Goal: Check status: Check status

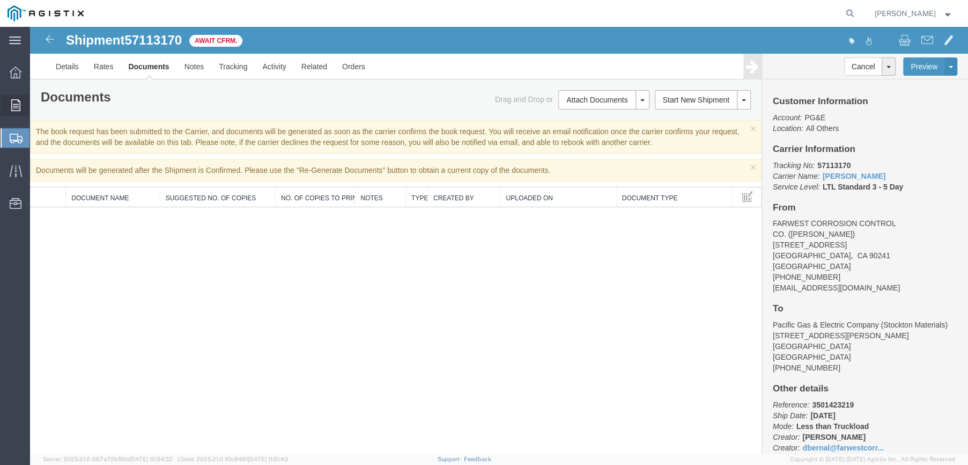
click at [15, 105] on icon at bounding box center [15, 105] width 9 height 12
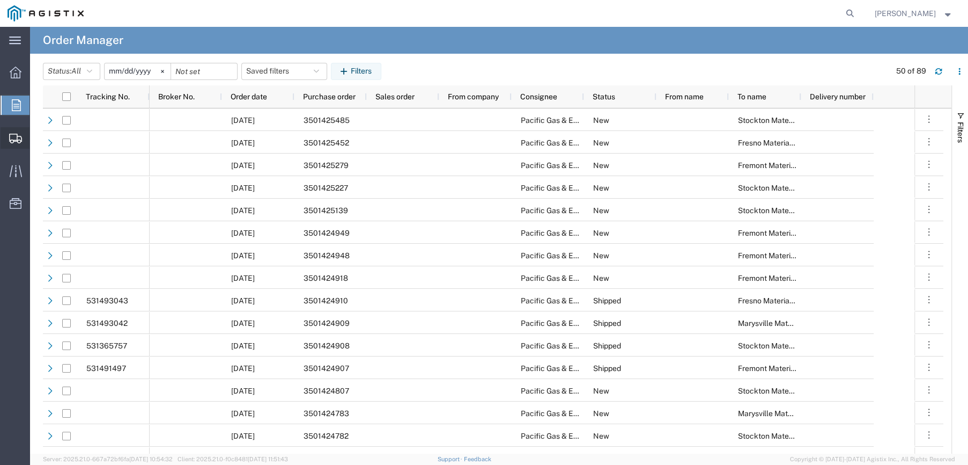
click at [37, 136] on span "Shipments" at bounding box center [34, 137] width 8 height 21
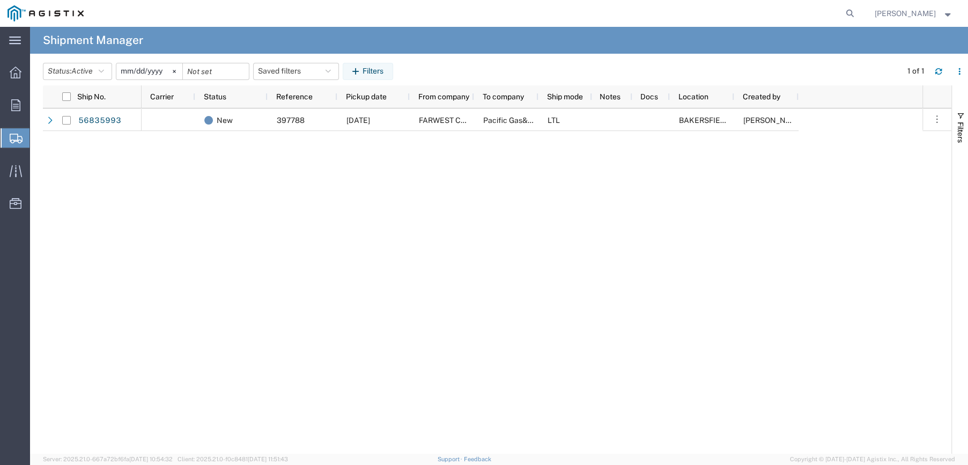
click at [0, 0] on span "Shipment Manager" at bounding box center [0, 0] width 0 height 0
click at [18, 75] on icon at bounding box center [16, 73] width 12 height 12
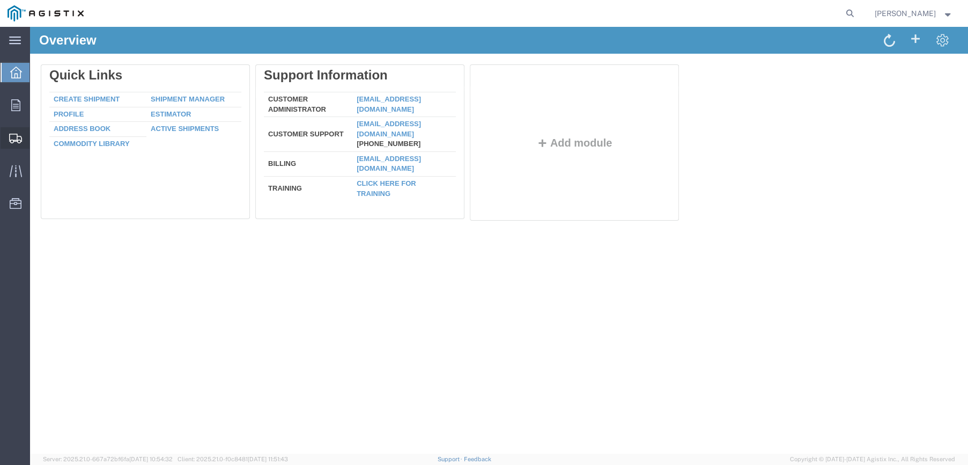
click at [37, 135] on span "Shipments" at bounding box center [34, 137] width 8 height 21
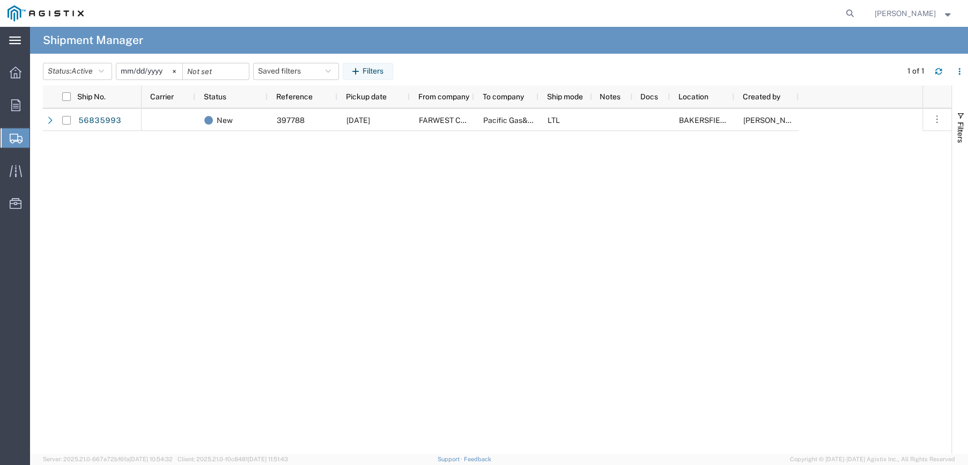
click at [15, 38] on icon at bounding box center [15, 40] width 12 height 8
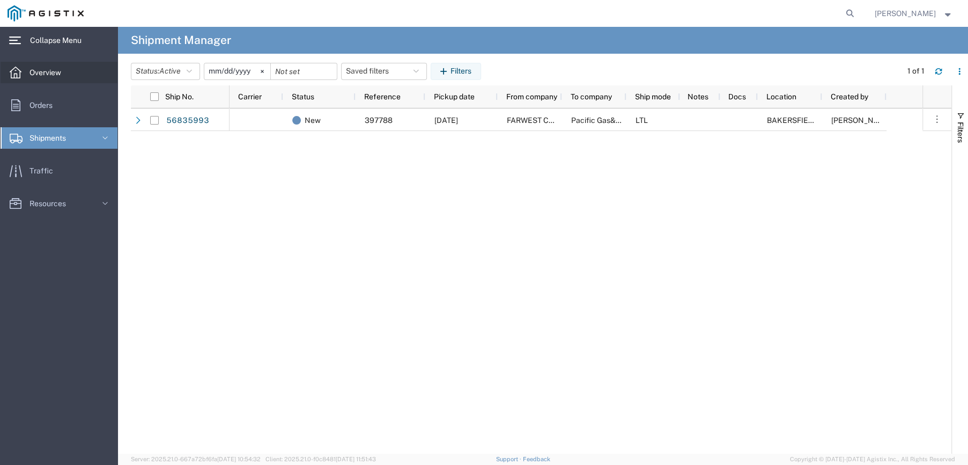
click at [39, 69] on span "Overview" at bounding box center [49, 72] width 39 height 21
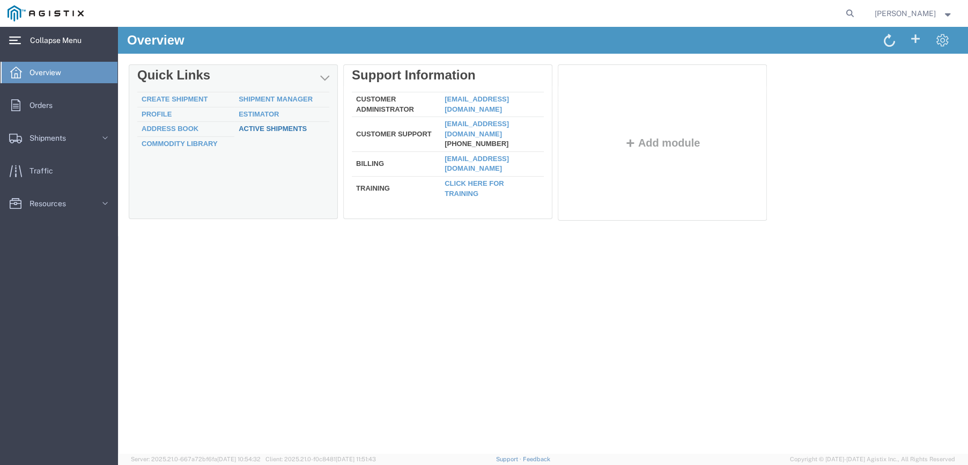
click at [253, 128] on link "Active Shipments" at bounding box center [273, 128] width 68 height 8
